Goal: Task Accomplishment & Management: Manage account settings

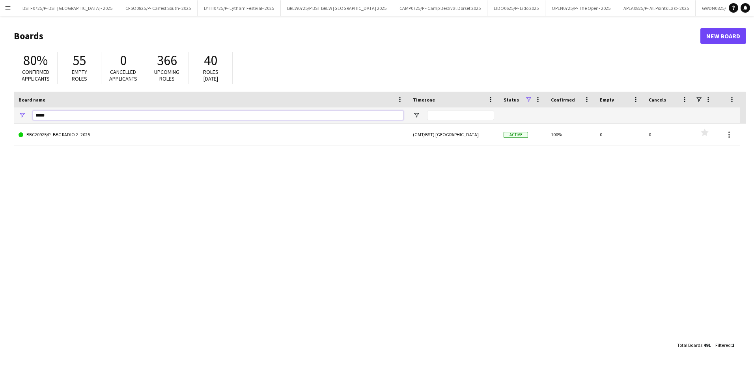
click at [70, 115] on input "*****" at bounding box center [218, 114] width 371 height 9
click at [66, 135] on link "BBC20925/P- BBC RADIO 2- 2025" at bounding box center [211, 135] width 385 height 22
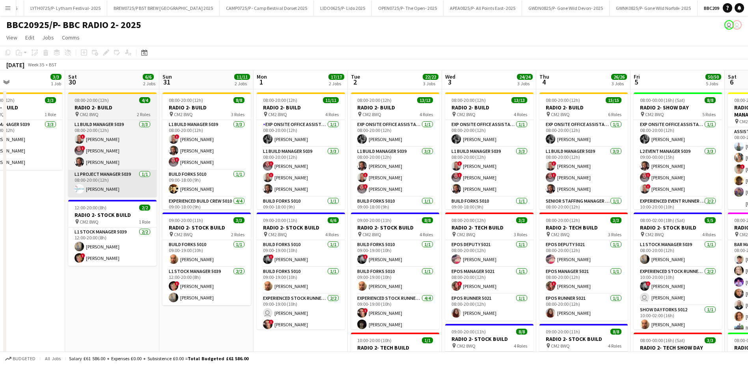
scroll to position [0, 281]
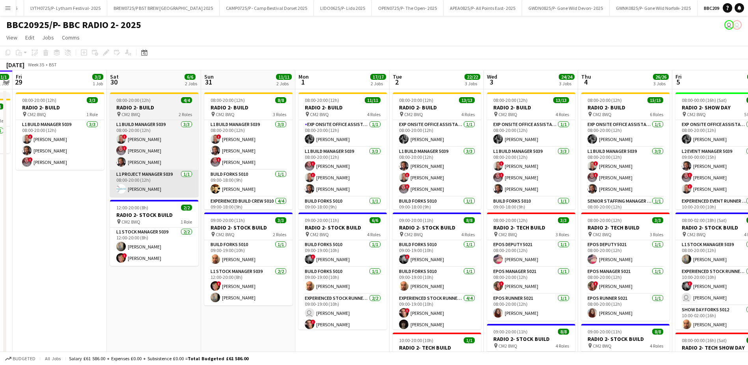
drag, startPoint x: 338, startPoint y: 313, endPoint x: 146, endPoint y: 187, distance: 229.6
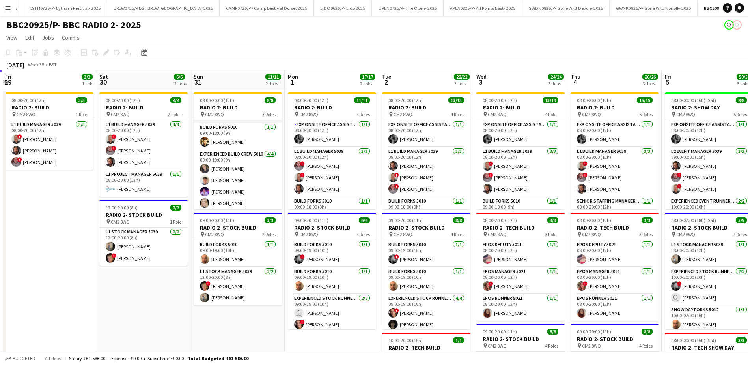
scroll to position [49, 0]
click at [335, 130] on app-card-role "Exp Onsite Office Assistant 5012 [DATE] 08:00-20:00 (12h) [PERSON_NAME]" at bounding box center [332, 133] width 88 height 27
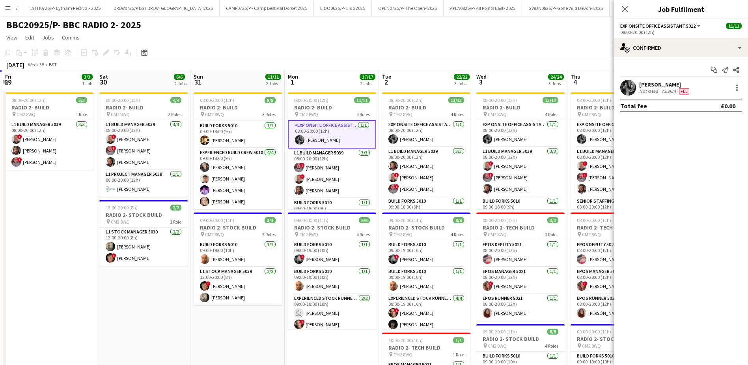
click at [651, 82] on div "[PERSON_NAME]" at bounding box center [666, 84] width 52 height 7
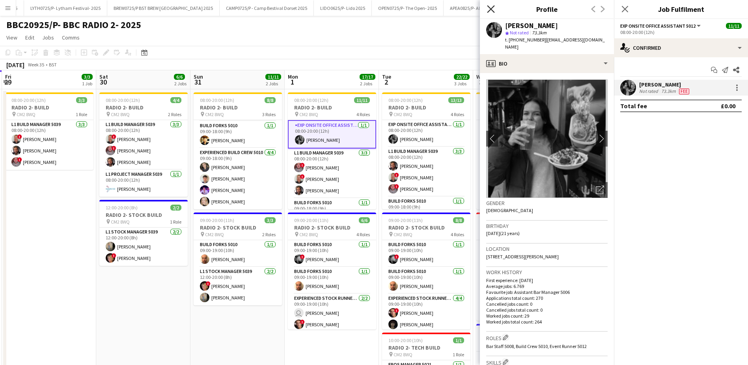
click at [492, 8] on icon "Close pop-in" at bounding box center [490, 8] width 7 height 7
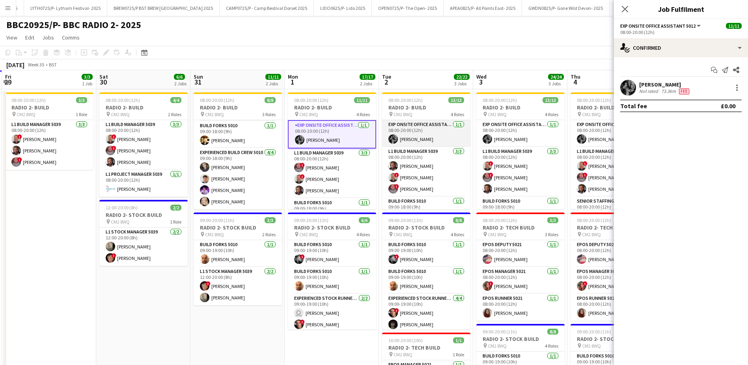
click at [419, 142] on app-card-role "Exp Onsite Office Assistant 5012 [DATE] 08:00-20:00 (12h) [PERSON_NAME]" at bounding box center [426, 133] width 88 height 27
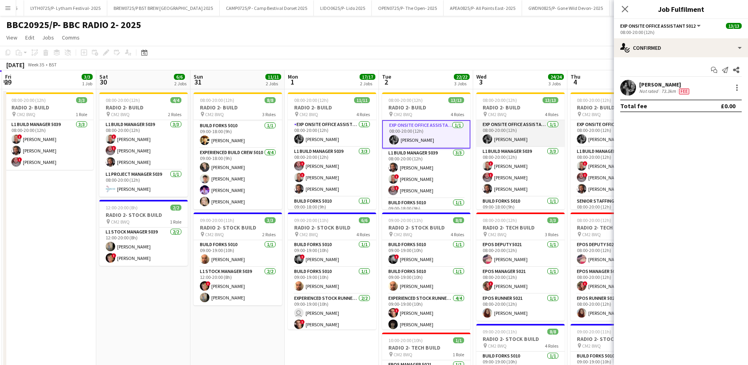
click at [499, 141] on app-card-role "Exp Onsite Office Assistant 5012 [DATE] 08:00-20:00 (12h) [PERSON_NAME]" at bounding box center [521, 133] width 88 height 27
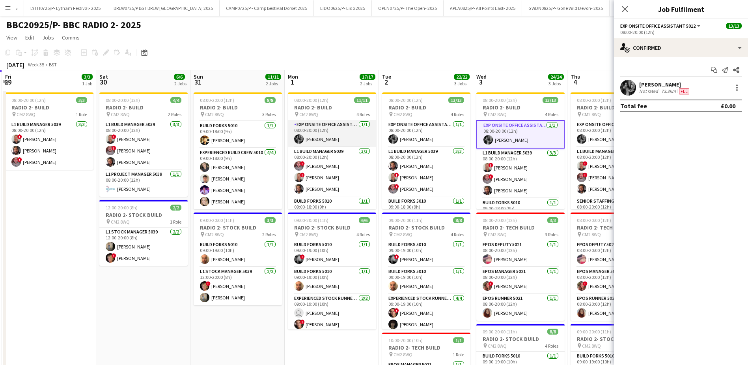
click at [313, 127] on app-card-role "Exp Onsite Office Assistant 5012 [DATE] 08:00-20:00 (12h) [PERSON_NAME]" at bounding box center [332, 133] width 88 height 27
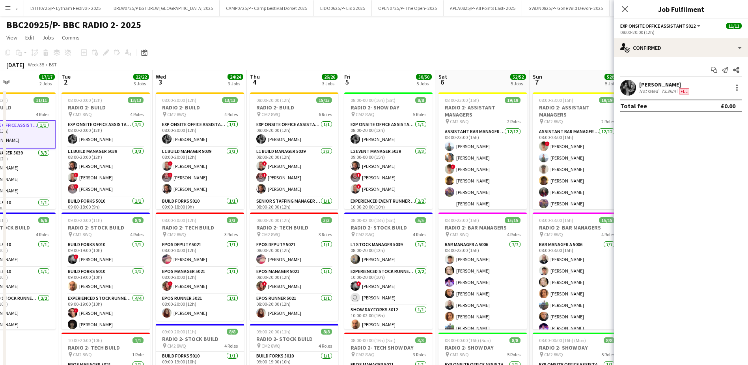
drag, startPoint x: 440, startPoint y: 84, endPoint x: 217, endPoint y: 83, distance: 222.9
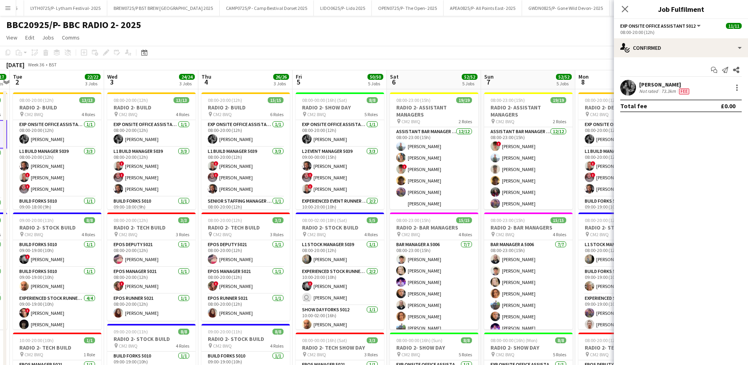
scroll to position [0, 287]
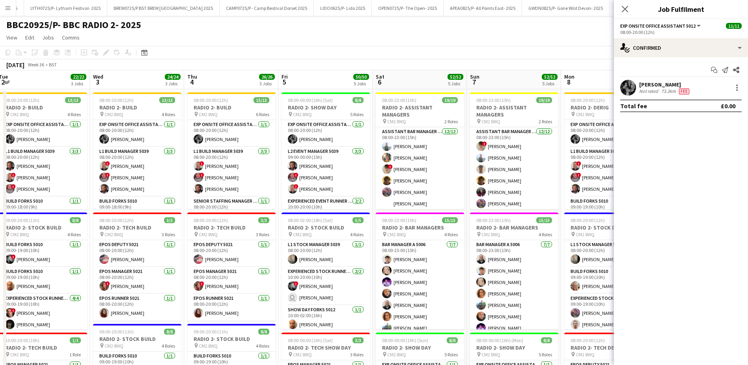
drag, startPoint x: 539, startPoint y: 82, endPoint x: 387, endPoint y: 85, distance: 151.9
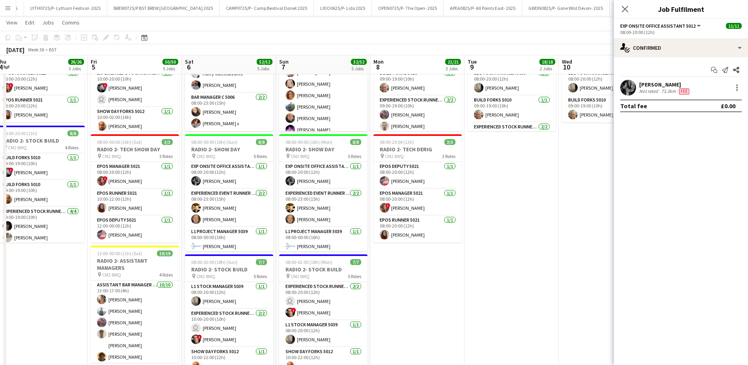
scroll to position [0, 308]
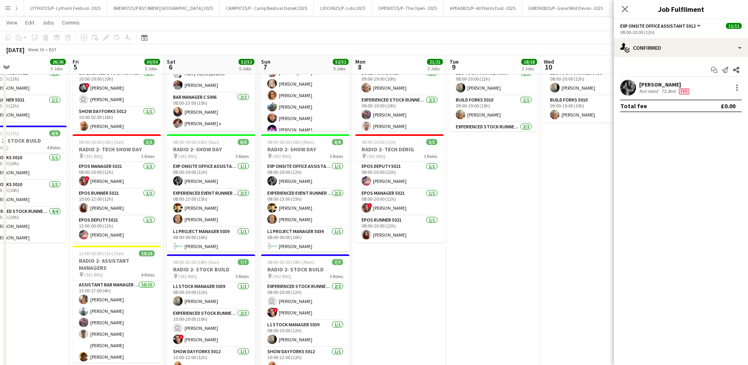
drag, startPoint x: 500, startPoint y: 143, endPoint x: 290, endPoint y: 144, distance: 209.1
click at [290, 144] on app-calendar-viewport "Mon 1 17/17 2 Jobs Tue 2 22/22 3 Jobs Wed 3 24/24 3 Jobs Thu 4 26/26 3 Jobs Fri…" at bounding box center [374, 169] width 748 height 672
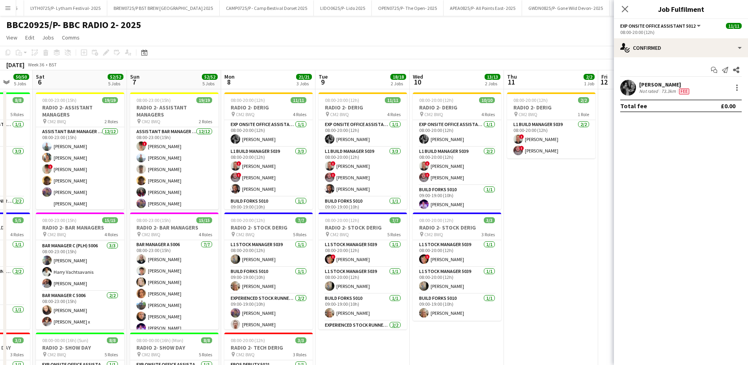
scroll to position [0, 251]
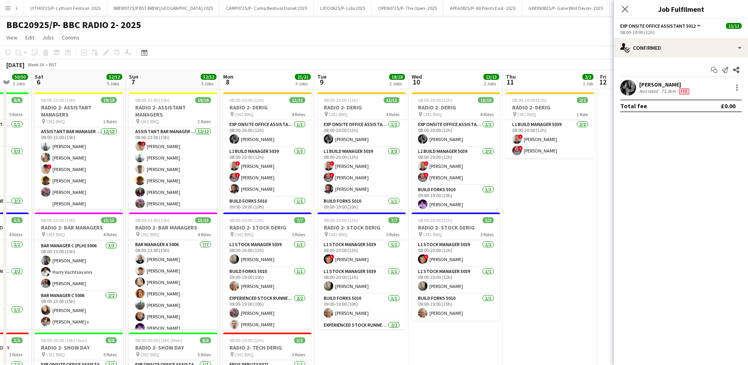
drag, startPoint x: 565, startPoint y: 82, endPoint x: 433, endPoint y: 86, distance: 132.2
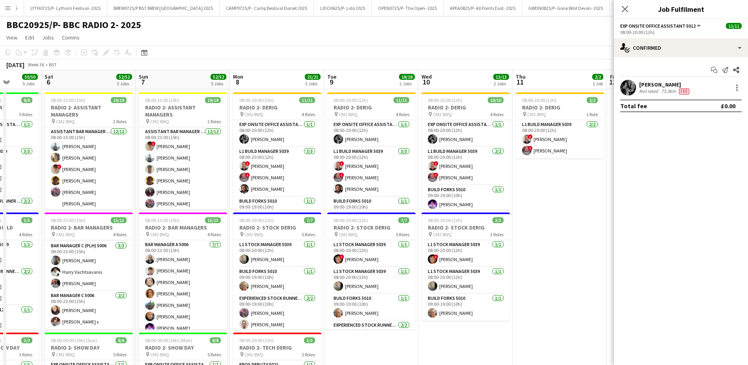
scroll to position [0, 241]
drag, startPoint x: 433, startPoint y: 86, endPoint x: 443, endPoint y: 86, distance: 10.3
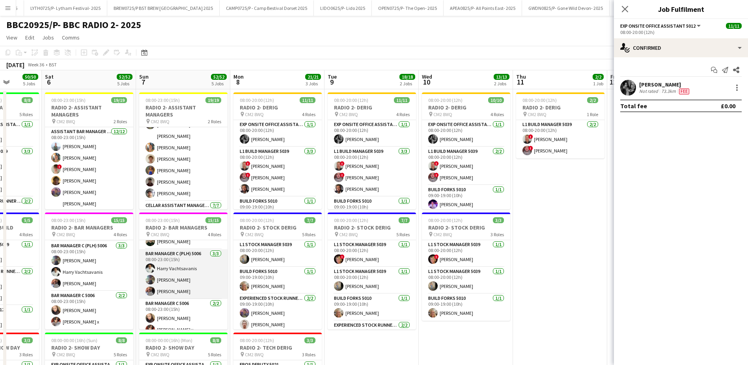
scroll to position [144, 0]
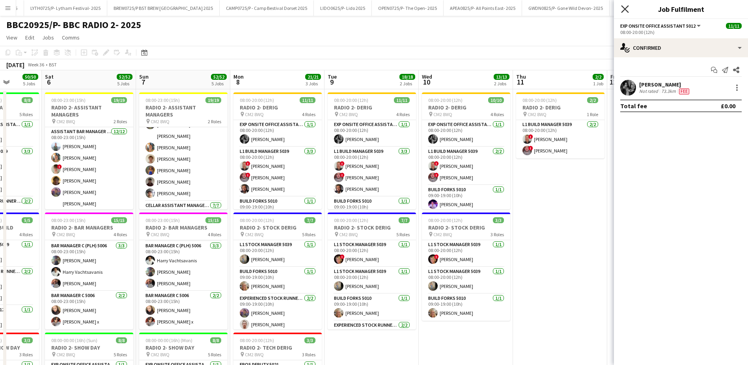
click at [629, 10] on icon "Close pop-in" at bounding box center [624, 8] width 7 height 7
